Goal: Task Accomplishment & Management: Complete application form

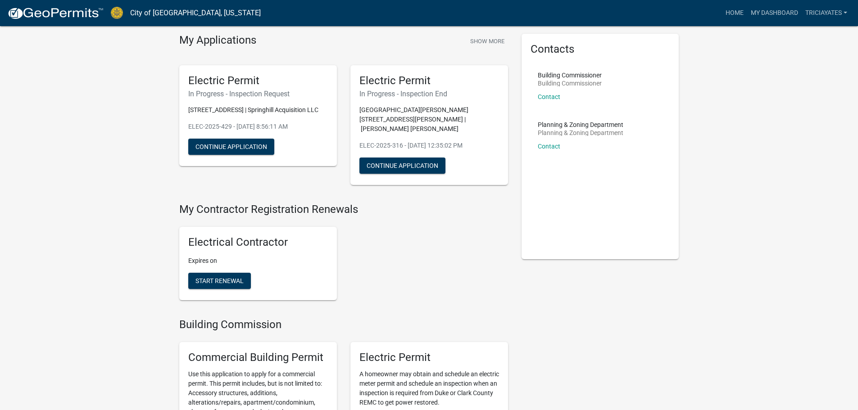
scroll to position [90, 0]
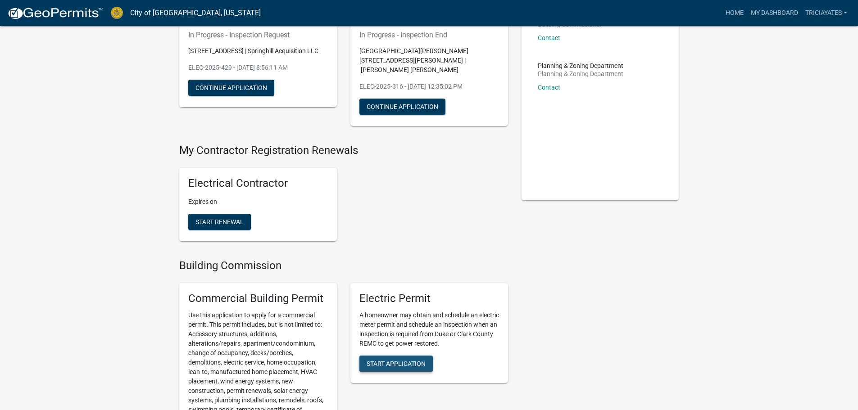
click at [417, 360] on span "Start Application" at bounding box center [396, 363] width 59 height 7
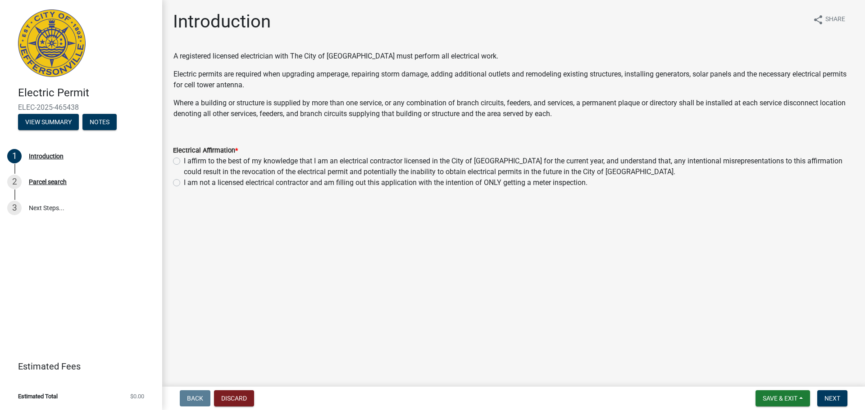
click at [184, 161] on label "I affirm to the best of my knowledge that I am an electrical contractor license…" at bounding box center [519, 167] width 670 height 22
click at [184, 161] on input "I affirm to the best of my knowledge that I am an electrical contractor license…" at bounding box center [187, 159] width 6 height 6
radio input "true"
click at [837, 401] on span "Next" at bounding box center [833, 398] width 16 height 7
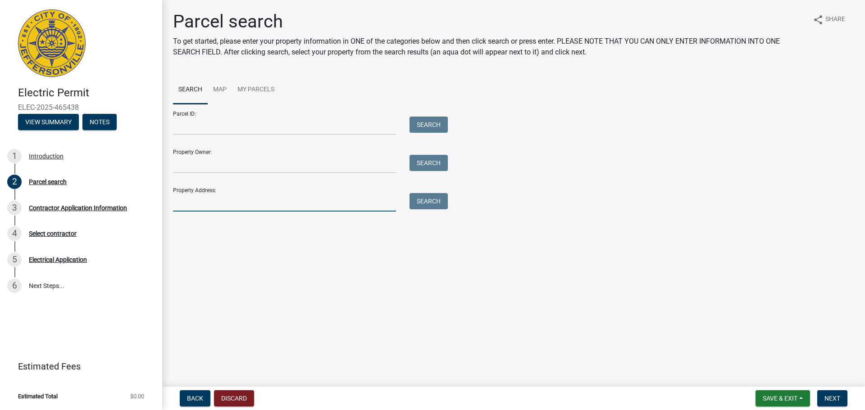
click at [222, 202] on input "Property Address:" at bounding box center [284, 202] width 223 height 18
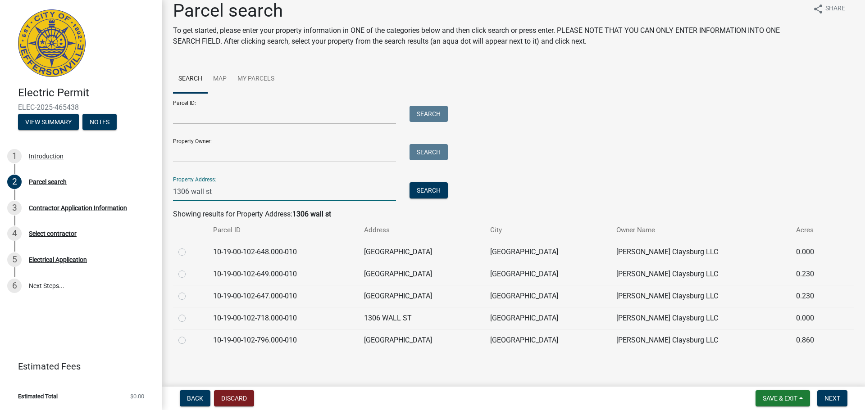
scroll to position [14, 0]
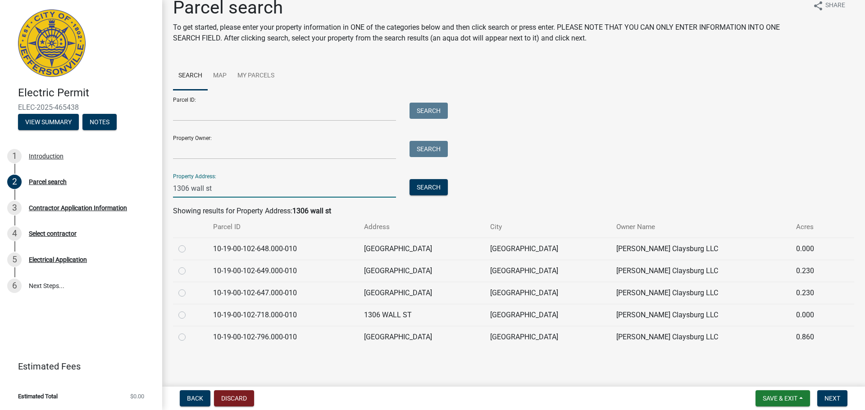
type input "1306 wall st"
click at [189, 332] on label at bounding box center [189, 332] width 0 height 0
click at [189, 335] on input "radio" at bounding box center [192, 335] width 6 height 6
radio input "true"
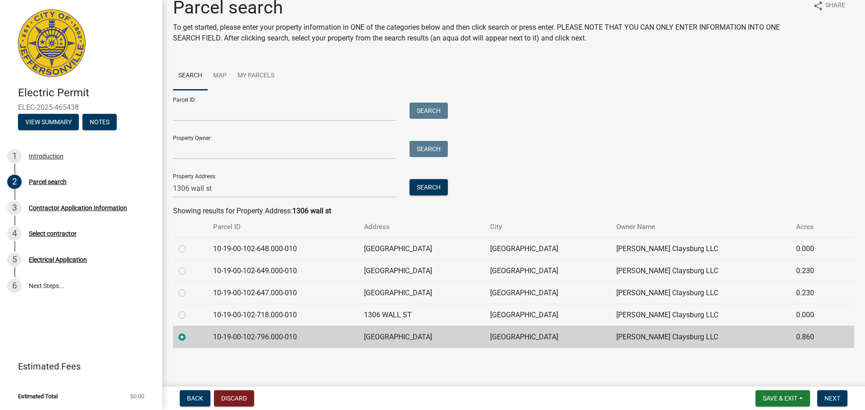
click at [189, 332] on label at bounding box center [189, 332] width 0 height 0
click at [189, 335] on input "radio" at bounding box center [192, 335] width 6 height 6
click at [178, 251] on td at bounding box center [190, 249] width 35 height 22
click at [189, 244] on label at bounding box center [189, 244] width 0 height 0
click at [189, 249] on input "radio" at bounding box center [192, 247] width 6 height 6
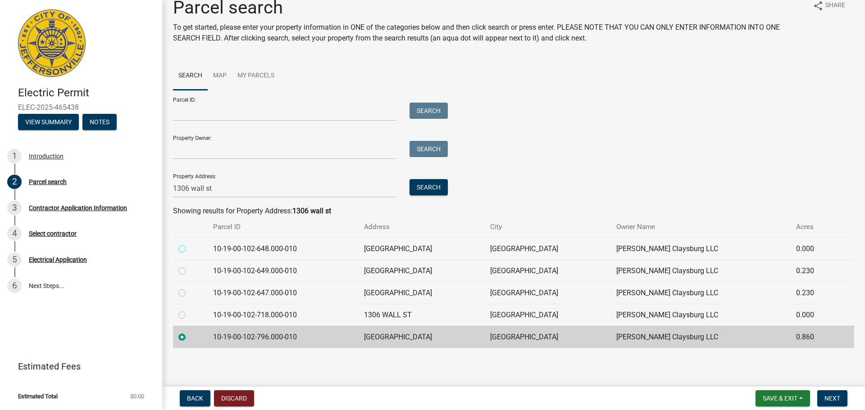
radio input "true"
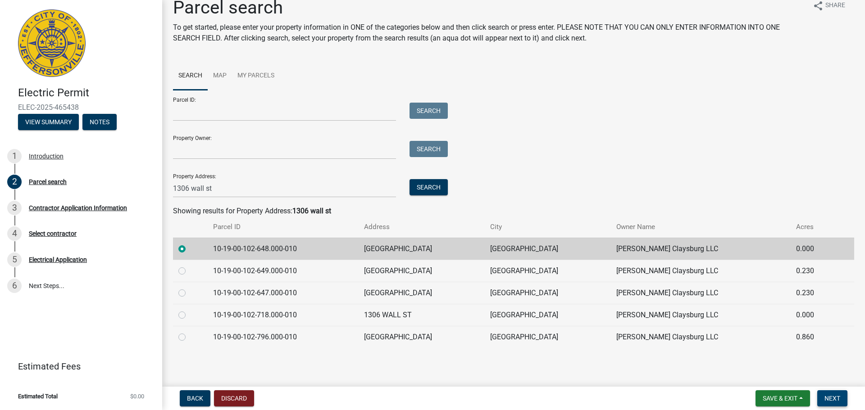
click at [841, 395] on button "Next" at bounding box center [832, 399] width 30 height 16
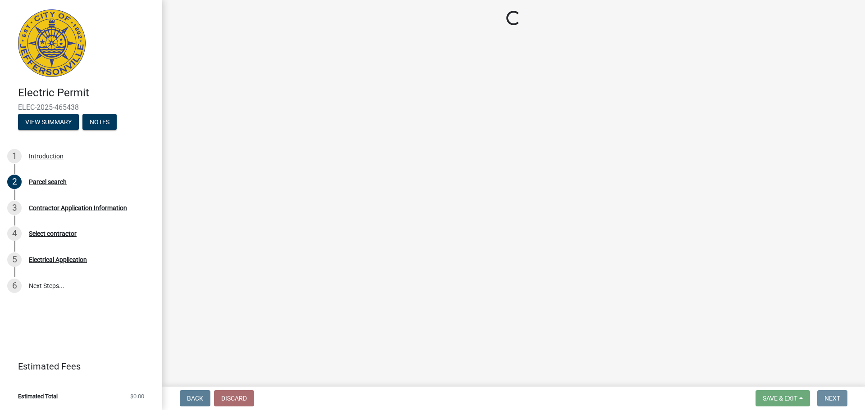
scroll to position [0, 0]
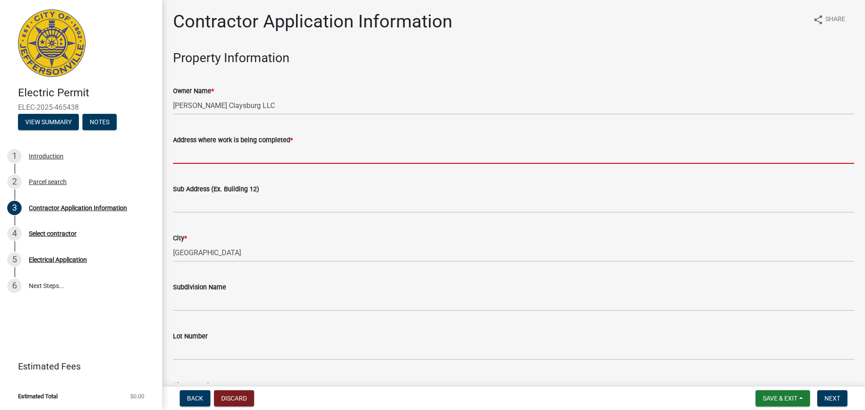
click at [211, 150] on input "Address where work is being completed *" at bounding box center [513, 155] width 681 height 18
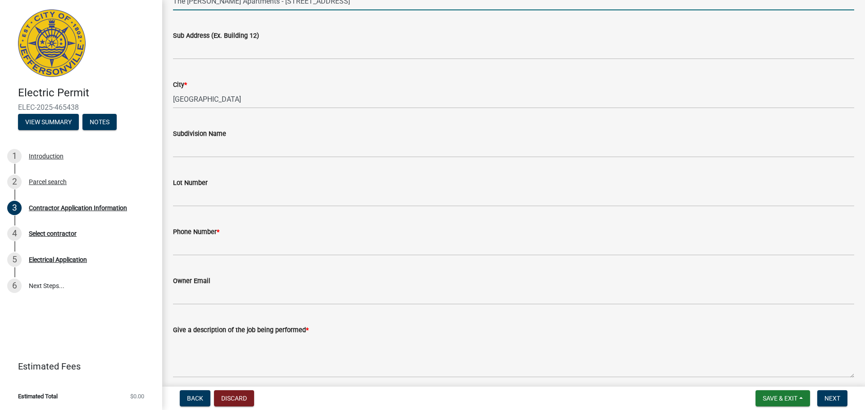
scroll to position [180, 0]
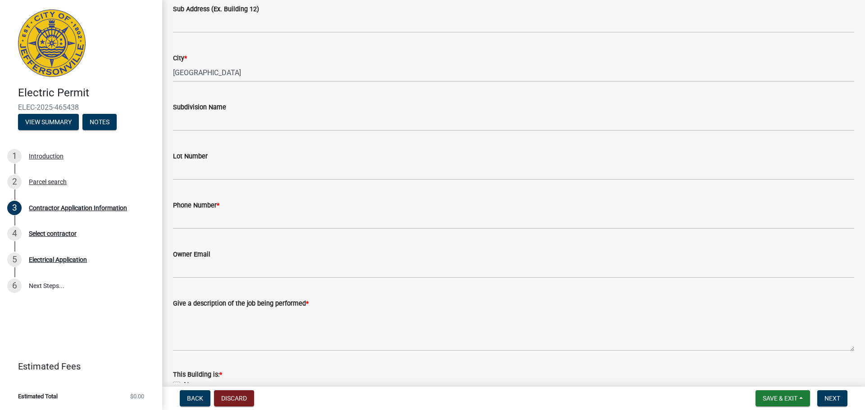
type input "The Meranda Apartments - 1306 Wall St."
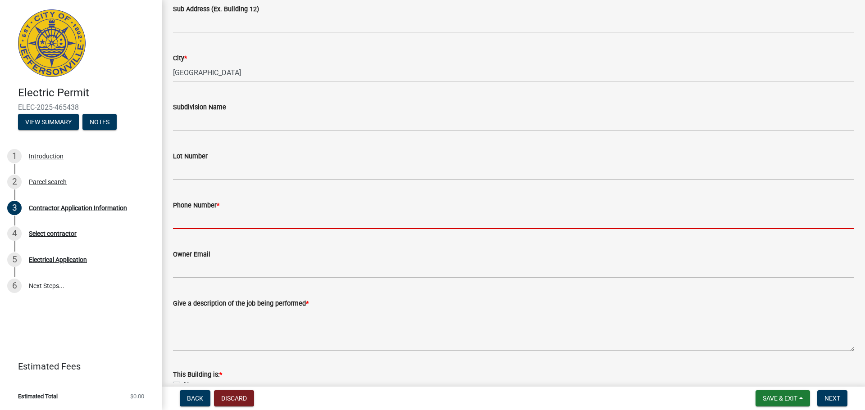
click at [258, 223] on input "Phone Number *" at bounding box center [513, 220] width 681 height 18
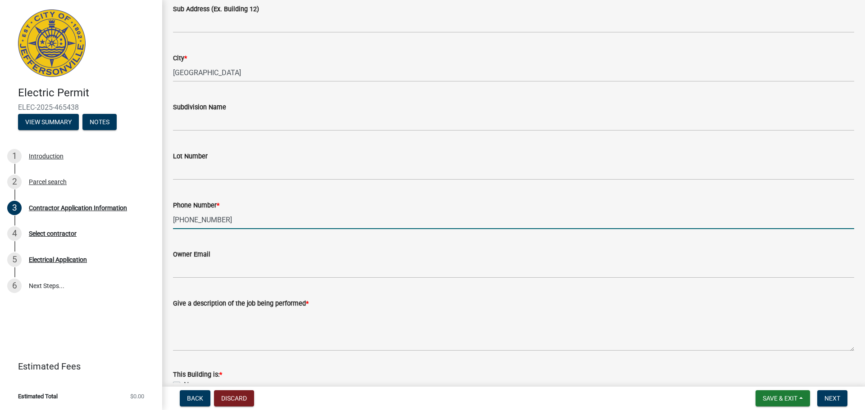
type input "502-755-1460"
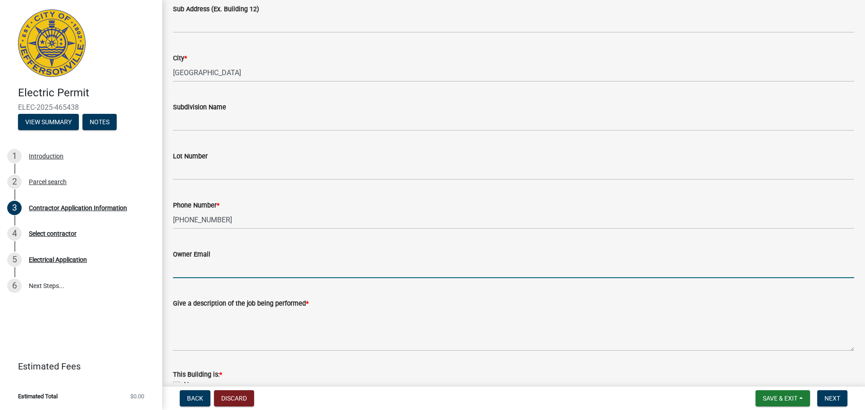
click at [274, 274] on input "Owner Email" at bounding box center [513, 269] width 681 height 18
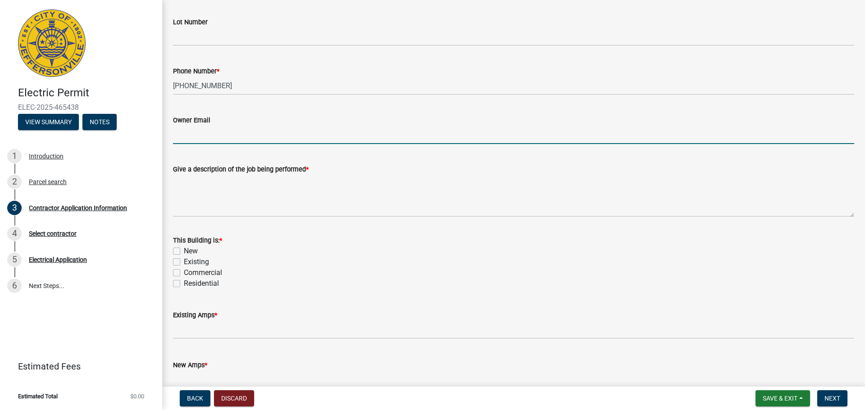
scroll to position [315, 0]
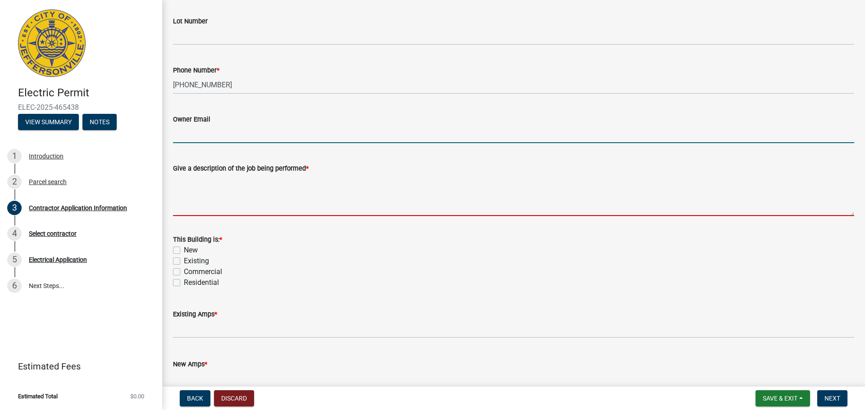
click at [258, 195] on textarea "Give a description of the job being performed *" at bounding box center [513, 195] width 681 height 42
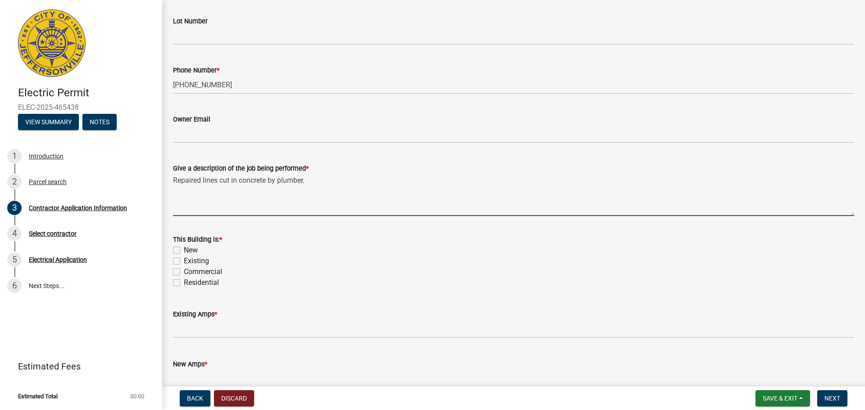
click at [199, 181] on textarea "Repaired lines cut in concrete by plumber." at bounding box center [513, 195] width 681 height 42
type textarea "Repair lines cut in concrete by plumber."
click at [184, 260] on label "Existing" at bounding box center [196, 261] width 25 height 11
click at [184, 260] on input "Existing" at bounding box center [187, 259] width 6 height 6
checkbox input "true"
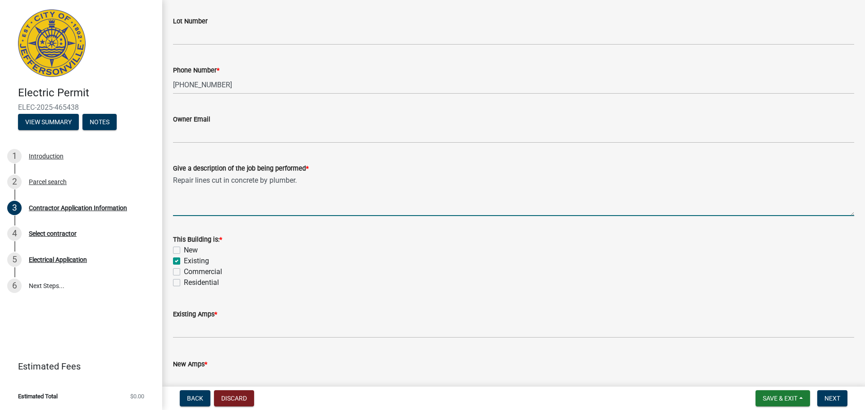
checkbox input "false"
checkbox input "true"
checkbox input "false"
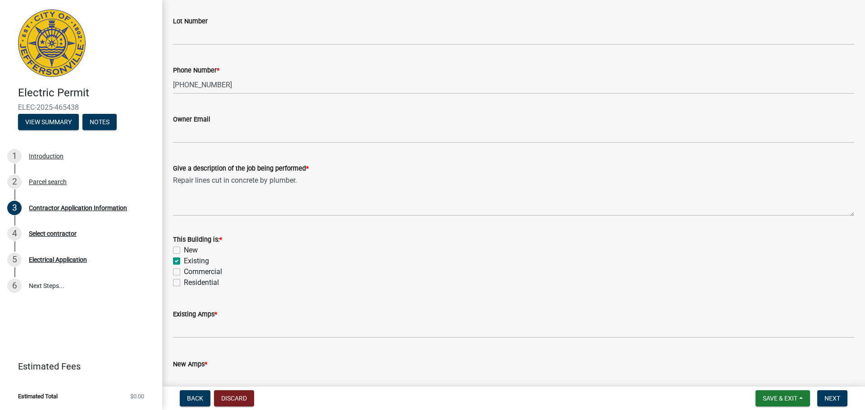
click at [184, 271] on label "Commercial" at bounding box center [203, 272] width 38 height 11
click at [184, 271] on input "Commercial" at bounding box center [187, 270] width 6 height 6
checkbox input "true"
checkbox input "false"
checkbox input "true"
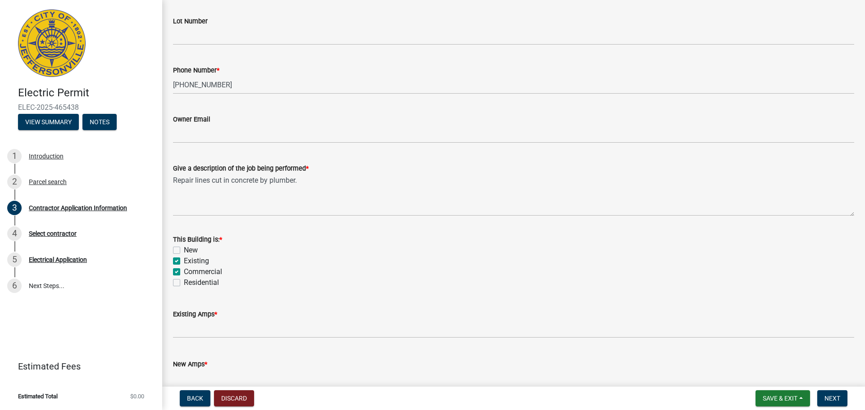
checkbox input "true"
checkbox input "false"
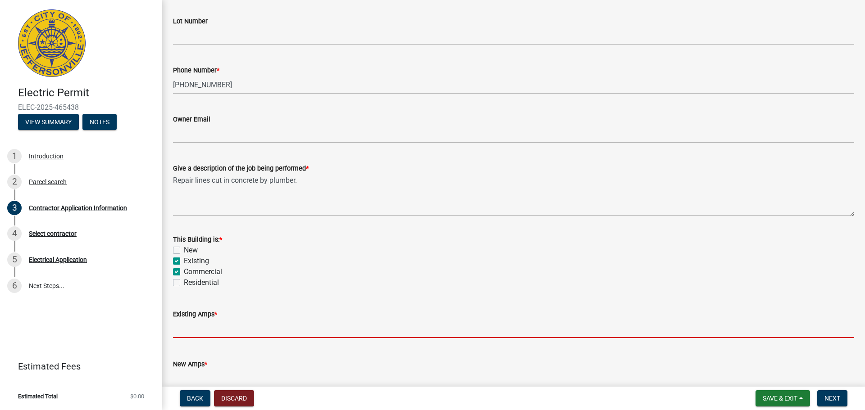
click at [248, 331] on input "text" at bounding box center [513, 329] width 681 height 18
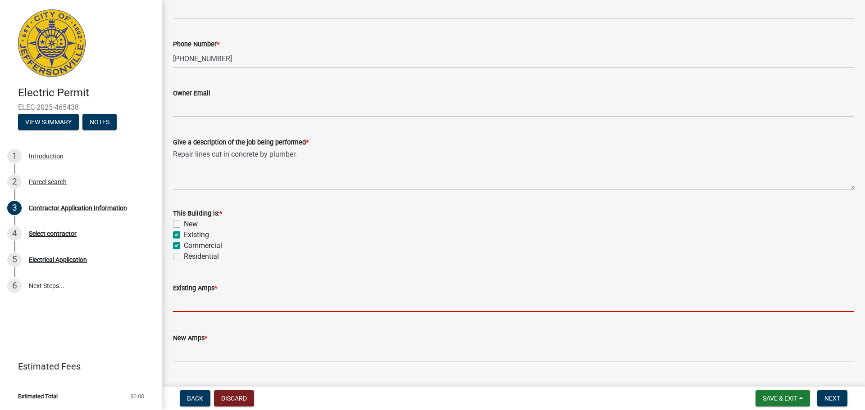
scroll to position [364, 0]
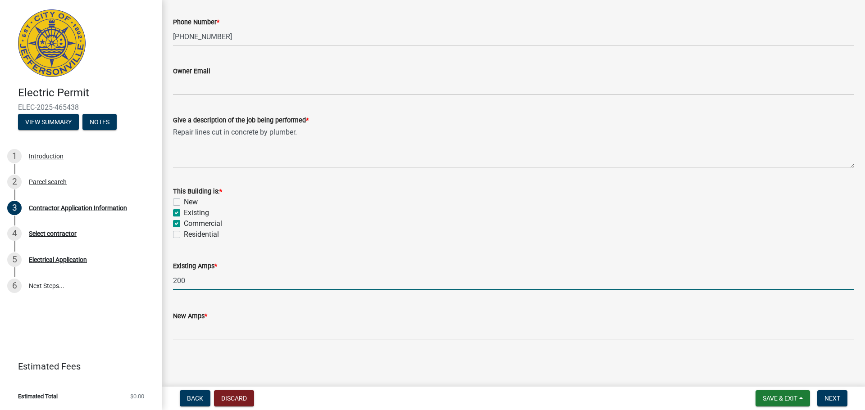
type input "200"
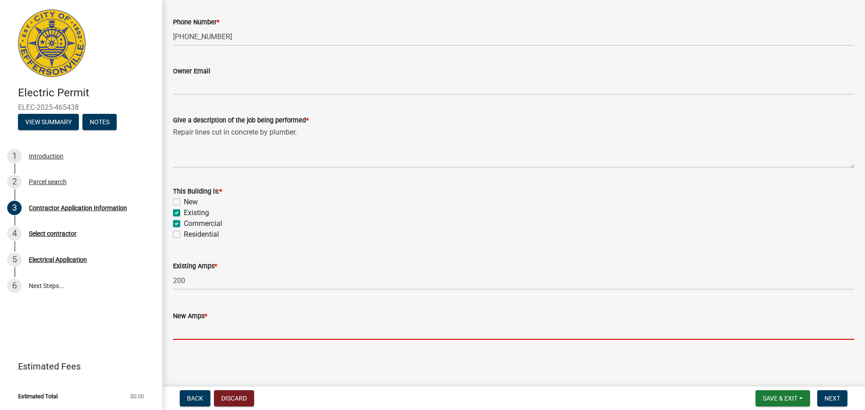
click at [243, 334] on input "text" at bounding box center [513, 331] width 681 height 18
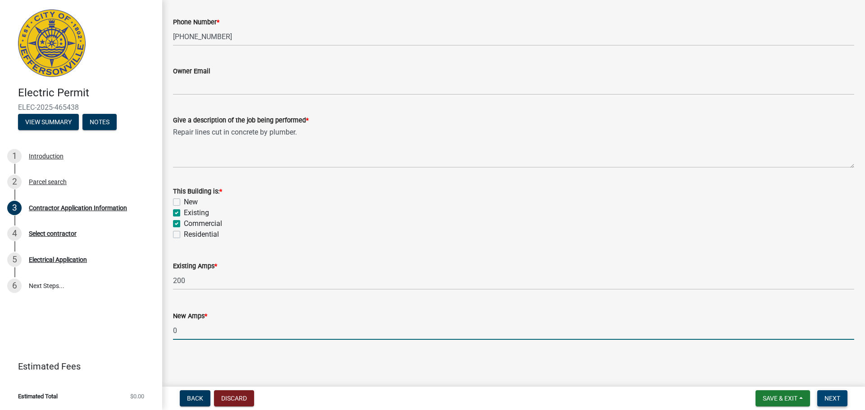
type input "0"
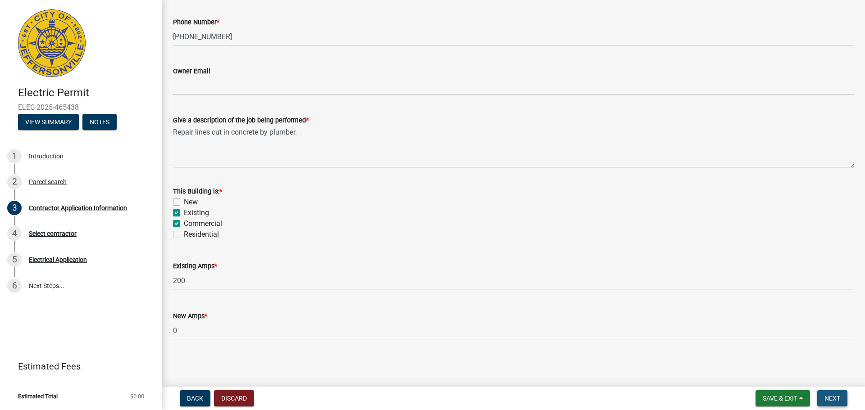
click at [838, 401] on span "Next" at bounding box center [833, 398] width 16 height 7
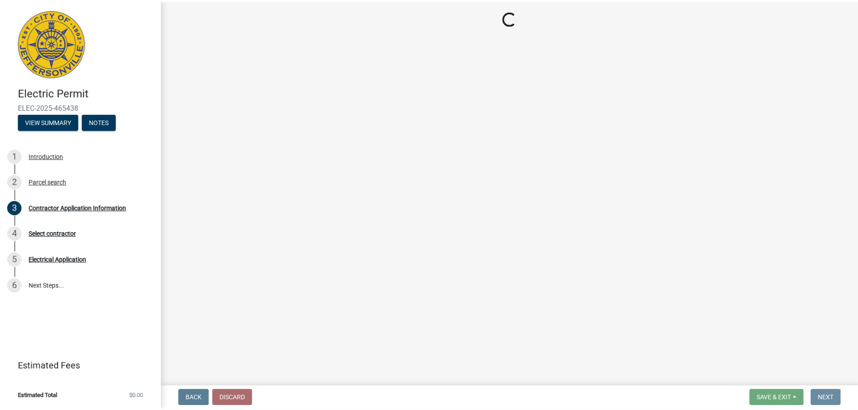
scroll to position [0, 0]
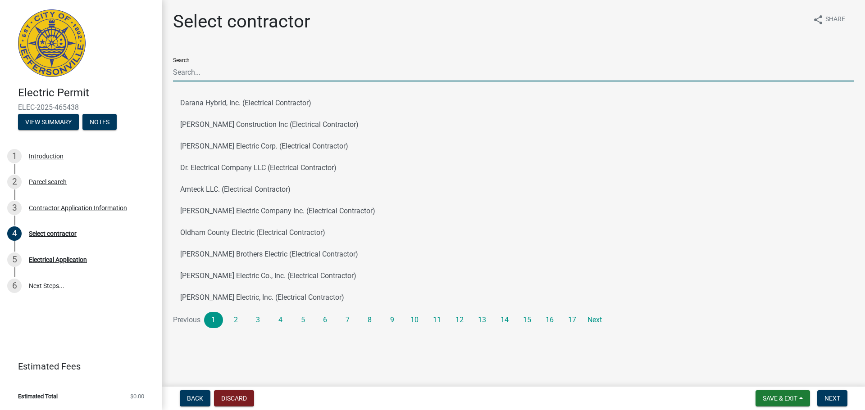
click at [234, 71] on input "Search" at bounding box center [513, 72] width 681 height 18
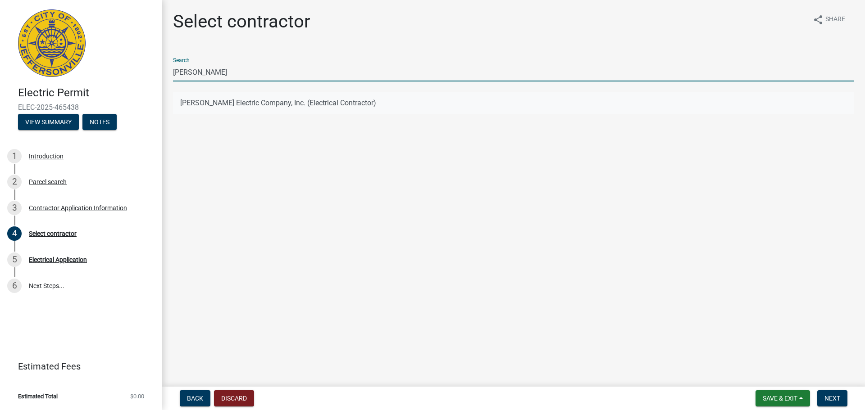
type input "laswell"
click at [206, 101] on button "Laswell Electric Company, Inc. (Electrical Contractor)" at bounding box center [513, 103] width 681 height 22
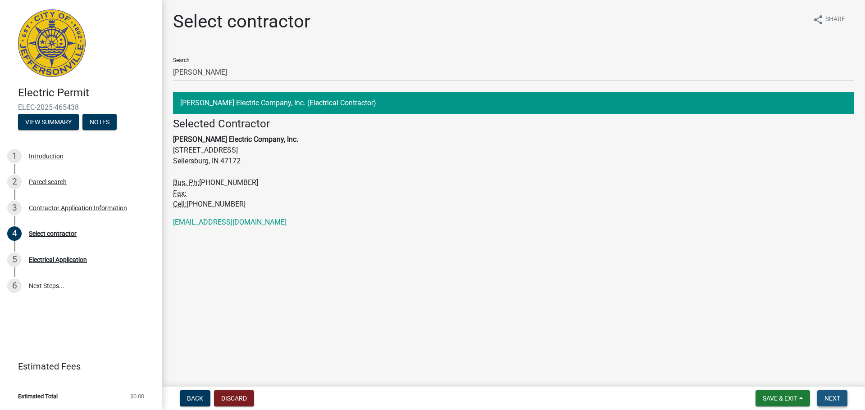
click at [822, 394] on button "Next" at bounding box center [832, 399] width 30 height 16
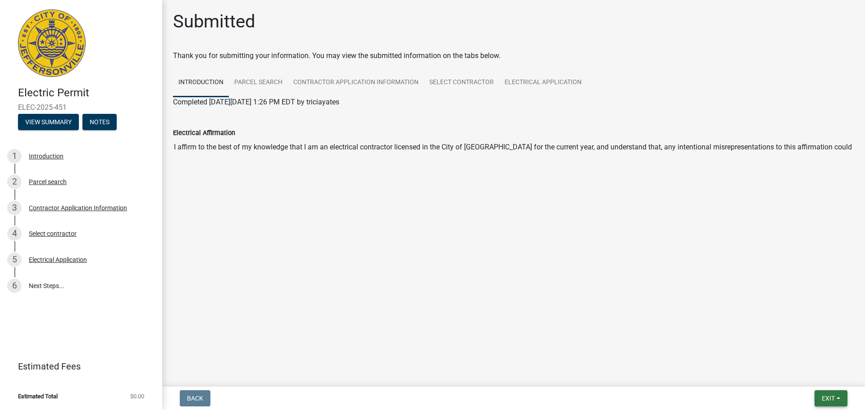
click at [824, 401] on span "Exit" at bounding box center [828, 398] width 13 height 7
click at [810, 378] on button "Save & Exit" at bounding box center [811, 376] width 72 height 22
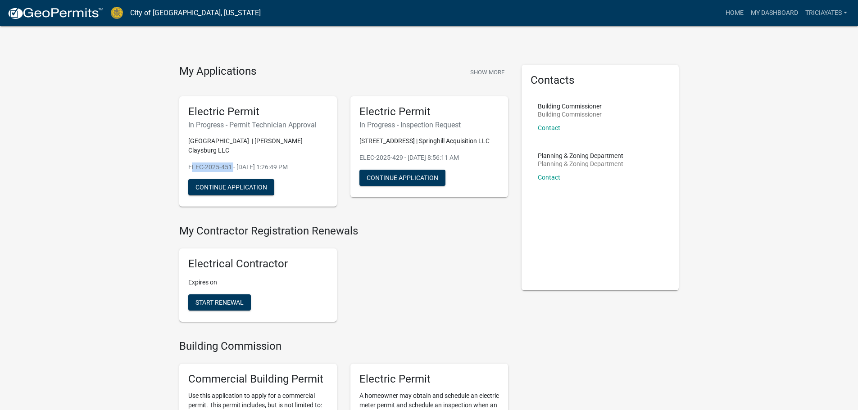
drag, startPoint x: 230, startPoint y: 158, endPoint x: 186, endPoint y: 156, distance: 44.6
click at [186, 156] on div "Electric Permit In Progress - Permit Technician Approval 1306 WALL STREET | Ste…" at bounding box center [258, 151] width 158 height 111
copy p "ELEC-2025-451"
